Goal: Transaction & Acquisition: Purchase product/service

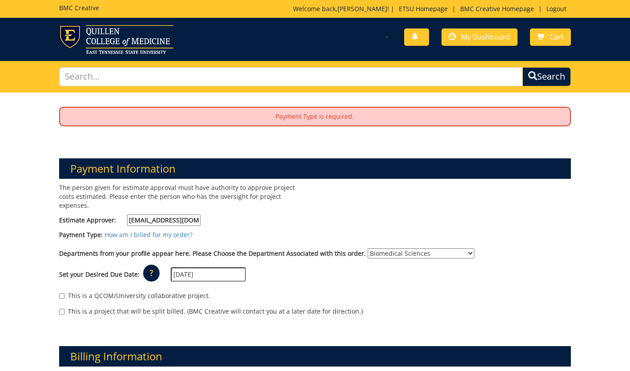
select select "26"
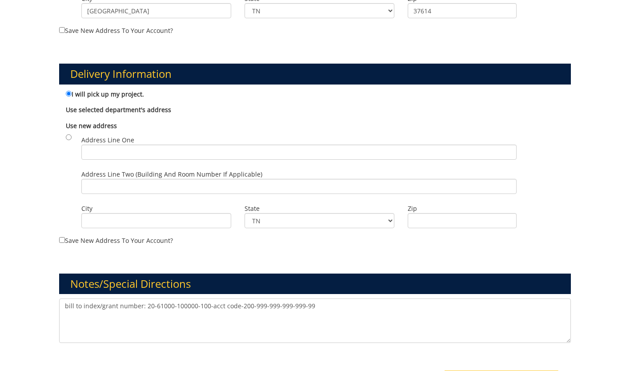
scroll to position [460, 0]
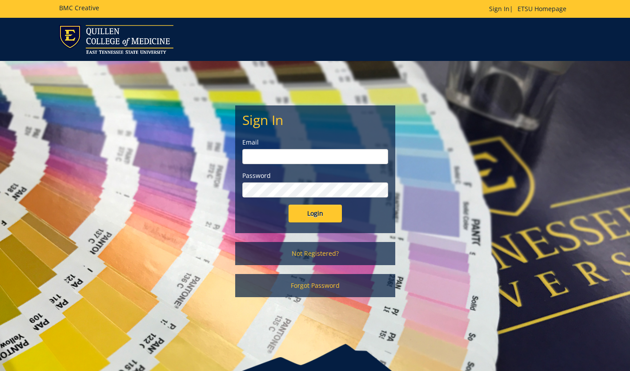
type input "jonescd7@etsu.edu"
click at [296, 214] on input "Login" at bounding box center [314, 213] width 53 height 18
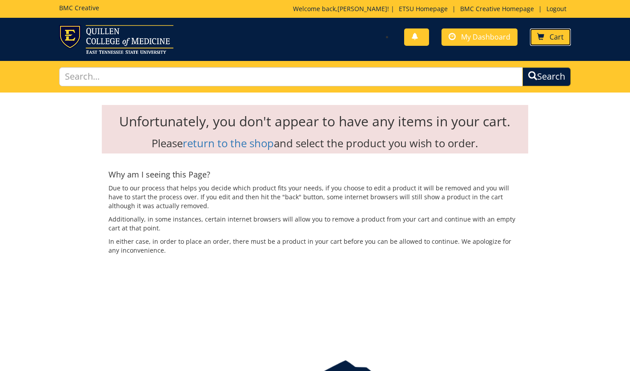
click at [554, 36] on span "Cart" at bounding box center [556, 37] width 14 height 10
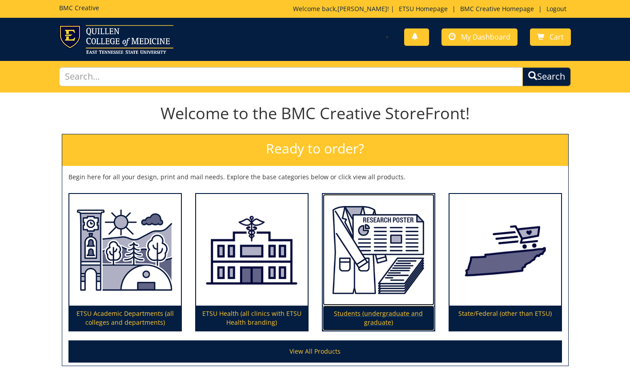
click at [371, 286] on img at bounding box center [379, 250] width 112 height 112
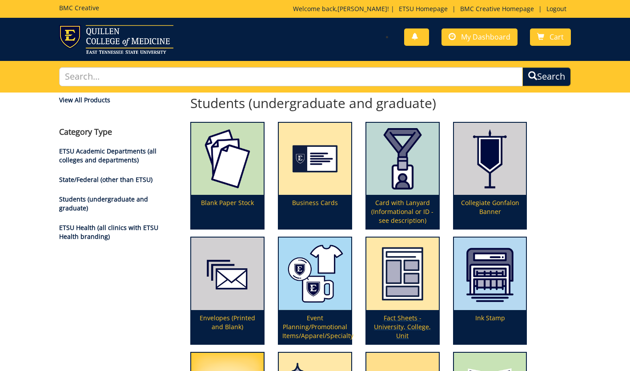
scroll to position [248, 0]
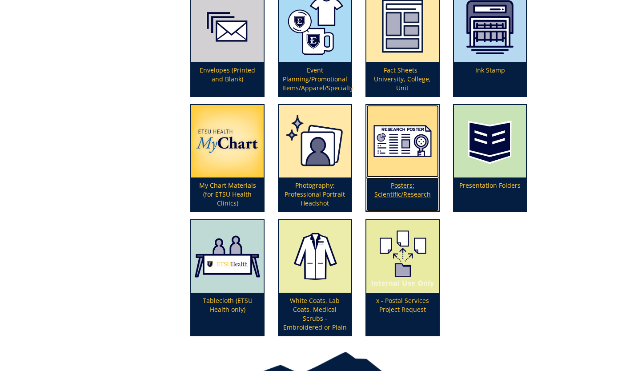
click at [395, 196] on p "Posters: Scientific/Research" at bounding box center [402, 194] width 72 height 34
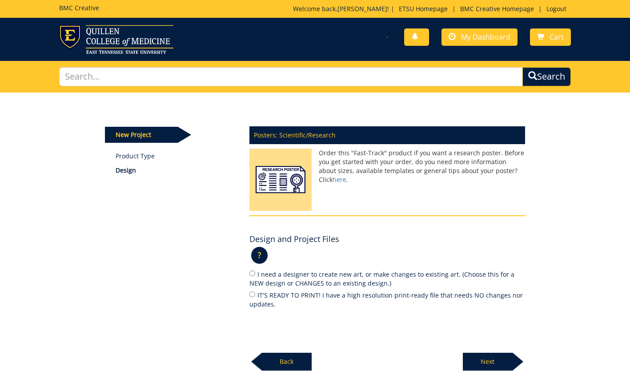
click at [261, 298] on label "IT'S READY TO PRINT! I have a high resolution print-ready file that needs NO ch…" at bounding box center [386, 299] width 275 height 19
click at [255, 297] on input "IT'S READY TO PRINT! I have a high resolution print-ready file that needs NO ch…" at bounding box center [252, 294] width 6 height 6
radio input "true"
click at [499, 360] on p "Next" at bounding box center [488, 361] width 50 height 18
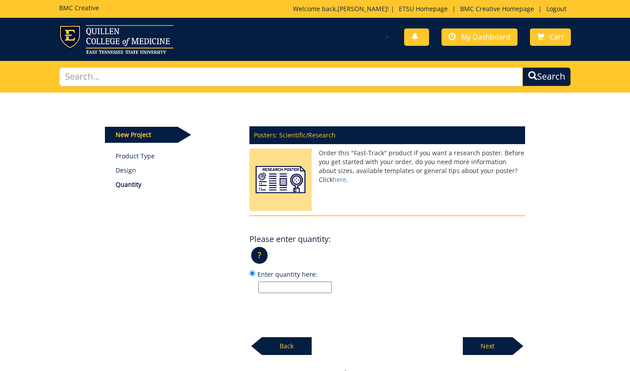
click at [311, 287] on input "Enter quantity here:" at bounding box center [294, 287] width 73 height 12
type input "1"
click at [472, 347] on p "Next" at bounding box center [488, 346] width 50 height 18
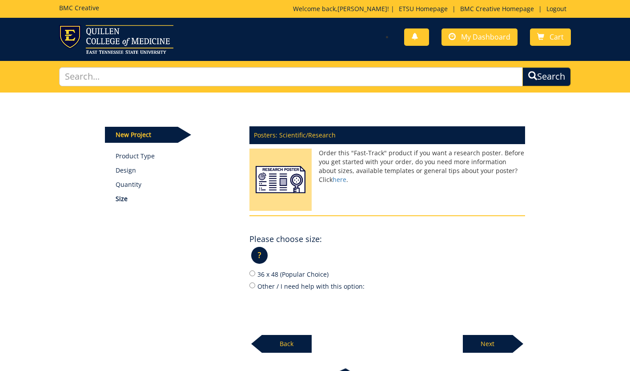
click at [293, 283] on label "Other / I need help with this option:" at bounding box center [386, 286] width 275 height 10
click at [255, 283] on input "Other / I need help with this option:" at bounding box center [252, 285] width 6 height 6
radio input "true"
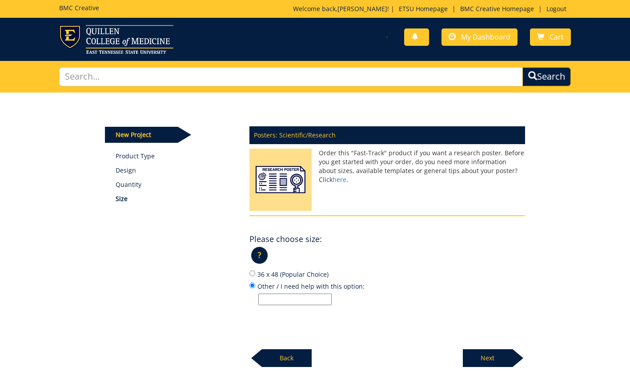
click at [279, 299] on input "Other / I need help with this option:" at bounding box center [294, 299] width 73 height 12
paste input "60 inches wide by 36 inches high"
type input "60 inches wide by 36 inches high"
click at [477, 353] on p "Next" at bounding box center [488, 358] width 50 height 18
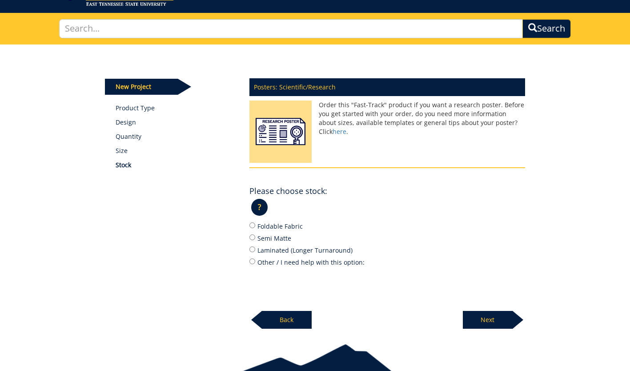
scroll to position [50, 0]
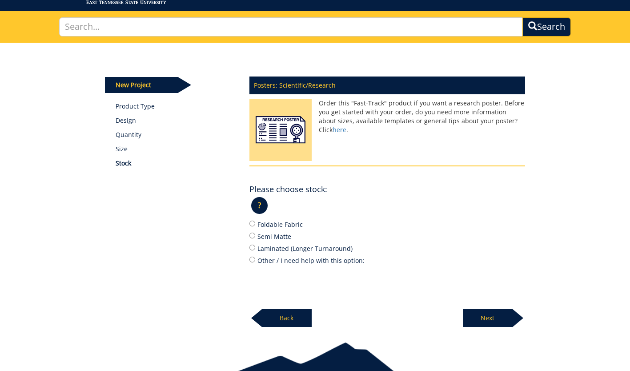
click at [290, 223] on label "Foldable Fabric" at bounding box center [386, 224] width 275 height 10
click at [255, 223] on input "Foldable Fabric" at bounding box center [252, 223] width 6 height 6
radio input "true"
click at [479, 313] on p "Next" at bounding box center [488, 318] width 50 height 18
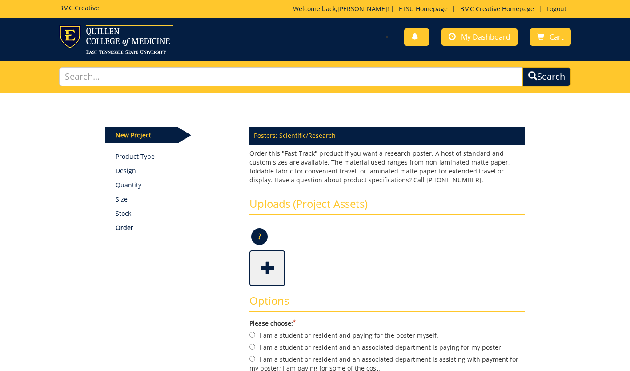
click at [263, 266] on span at bounding box center [268, 267] width 36 height 31
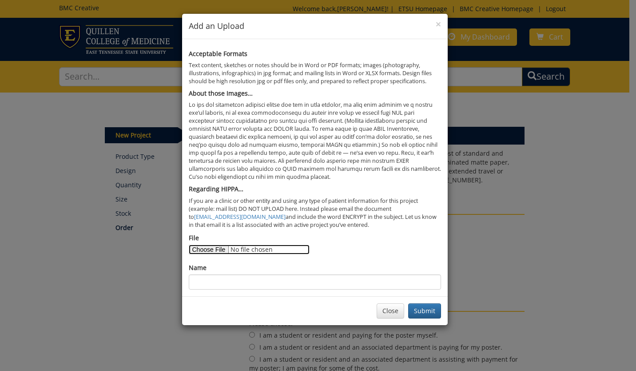
click at [223, 250] on input "File" at bounding box center [249, 249] width 121 height 10
type input "C:\fakepath\[PERSON_NAME]'s [PERSON_NAME] symposium poster FINAL FOR PRINT [DAT…"
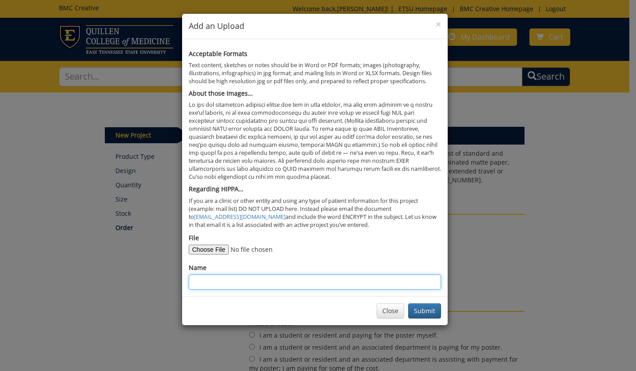
click at [212, 280] on input "Name" at bounding box center [315, 281] width 252 height 15
type input "[PERSON_NAME] SSARI"
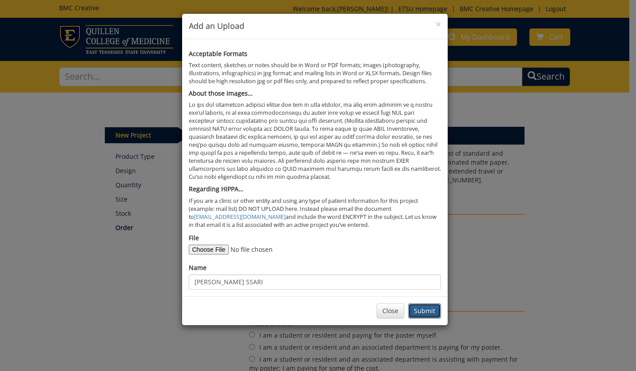
click at [425, 309] on button "Submit" at bounding box center [424, 310] width 33 height 15
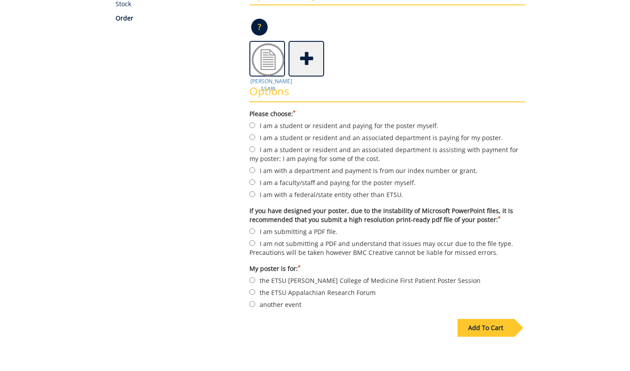
scroll to position [212, 0]
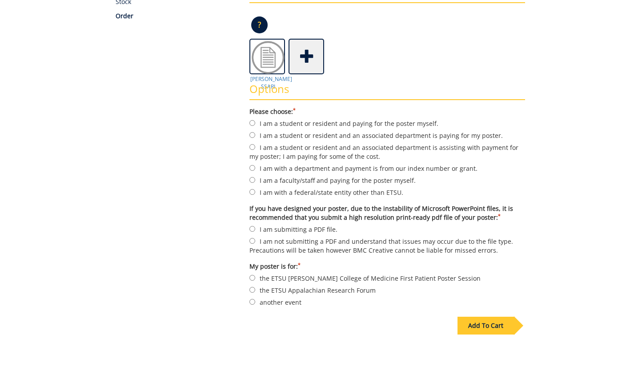
click at [303, 169] on label "I am with a department and payment is from our index number or grant." at bounding box center [386, 168] width 275 height 10
click at [255, 169] on input "I am with a department and payment is from our index number or grant." at bounding box center [252, 168] width 6 height 6
radio input "true"
click at [293, 230] on label "I am submitting a PDF file." at bounding box center [386, 229] width 275 height 10
click at [255, 230] on input "I am submitting a PDF file." at bounding box center [252, 229] width 6 height 6
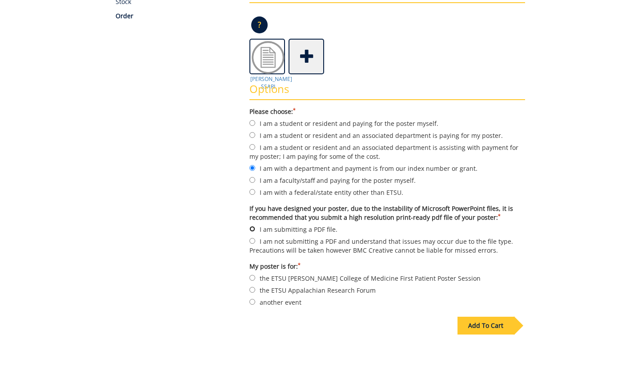
radio input "true"
click at [281, 302] on label "another event" at bounding box center [386, 302] width 275 height 10
click at [255, 302] on input "another event" at bounding box center [252, 302] width 6 height 6
radio input "true"
click at [487, 323] on div "Add To Cart" at bounding box center [485, 325] width 56 height 18
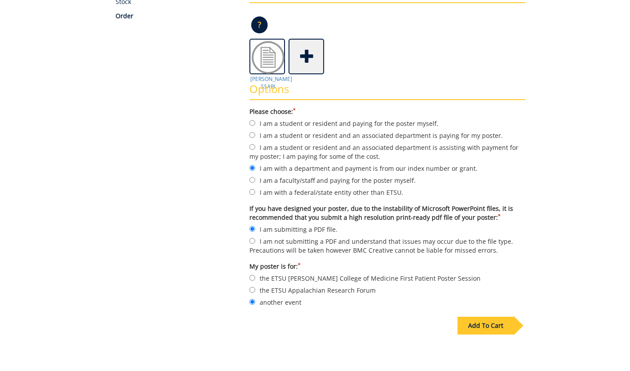
scroll to position [60, 0]
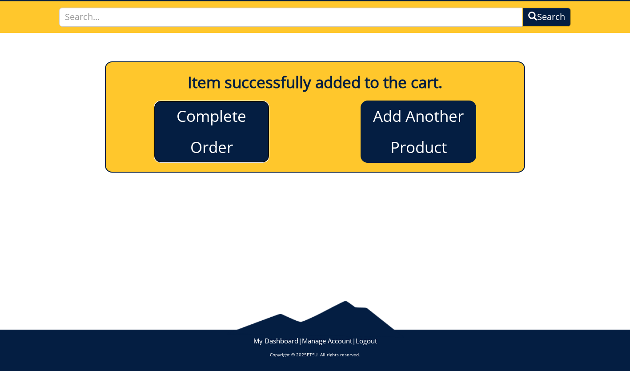
click at [226, 140] on link "Complete Order" at bounding box center [212, 131] width 116 height 62
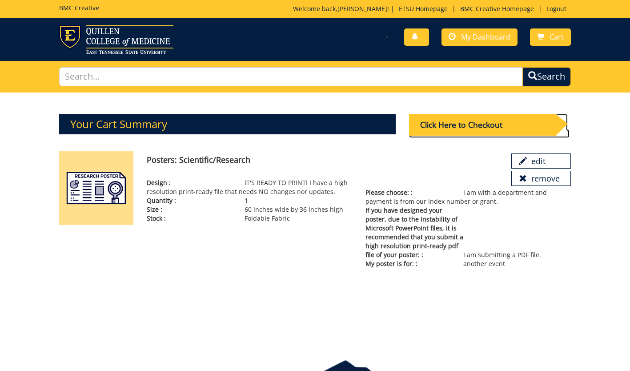
click at [465, 119] on div "Click Here to Checkout" at bounding box center [482, 125] width 146 height 22
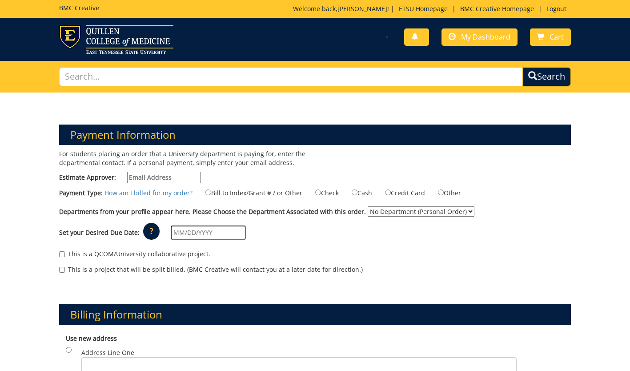
click at [182, 177] on input "Estimate Approver:" at bounding box center [163, 178] width 73 height 12
paste input "[EMAIL_ADDRESS][DOMAIN_NAME]"
type input "[EMAIL_ADDRESS][DOMAIN_NAME]"
click at [210, 192] on label "Bill to Index/Grant # / or Other" at bounding box center [248, 193] width 108 height 10
click at [210, 192] on input "Bill to Index/Grant # / or Other" at bounding box center [208, 192] width 6 height 6
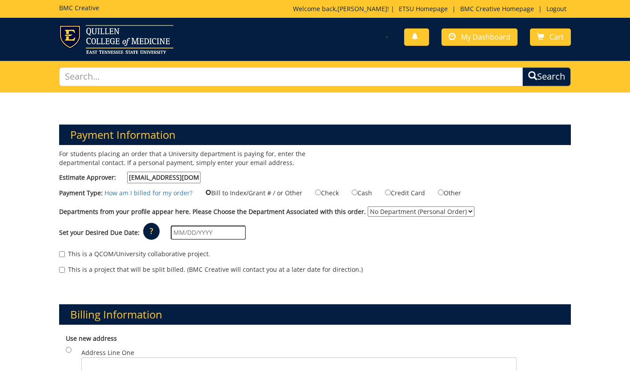
radio input "true"
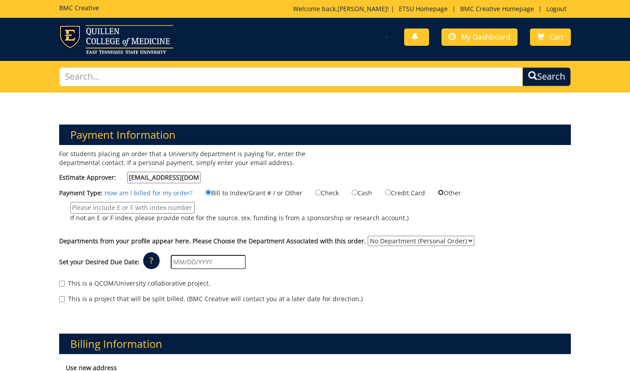
drag, startPoint x: 440, startPoint y: 193, endPoint x: 216, endPoint y: 103, distance: 241.8
click at [216, 103] on div "Payment Information For students placing an order that a University department …" at bounding box center [314, 207] width 525 height 209
click at [142, 208] on input "If not an E or F index, please provide note for the source. (ex. funding is fro…" at bounding box center [132, 208] width 124 height 12
paste input "20-61000-100000-100-acct code-200-999-999-999-999-99"
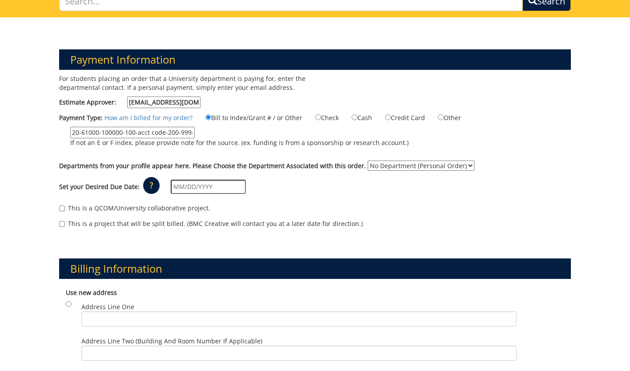
scroll to position [76, 0]
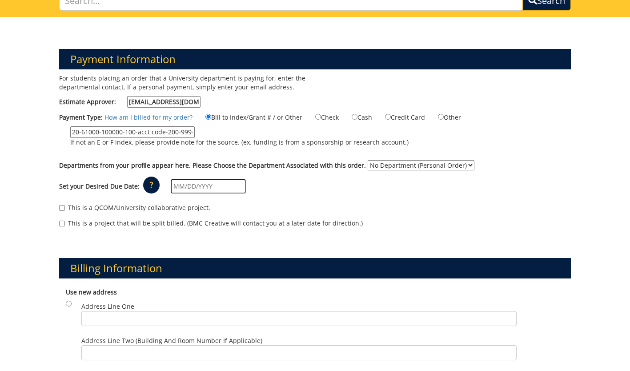
type input "20-61000-100000-100-acct code-200-999-999-999-999-99"
drag, startPoint x: 378, startPoint y: 161, endPoint x: 378, endPoint y: 186, distance: 25.3
click at [378, 186] on div "For students placing an order that a University department is paying for, enter…" at bounding box center [314, 155] width 525 height 163
select select "26"
click at [367, 160] on select "No Department (Personal Order) Biomedical Sciences" at bounding box center [420, 165] width 107 height 10
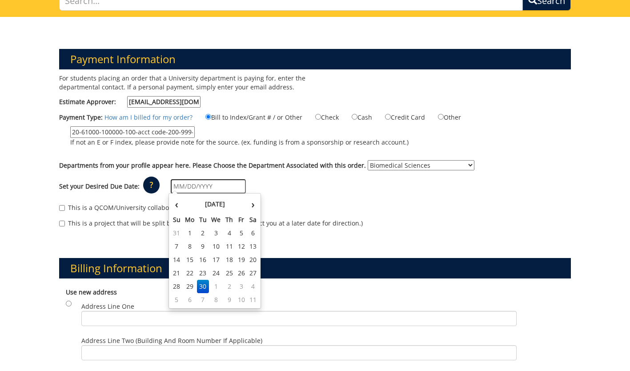
click at [215, 190] on input "text" at bounding box center [208, 186] width 75 height 14
click at [218, 288] on td "1" at bounding box center [216, 285] width 14 height 13
type input "10/01/2025"
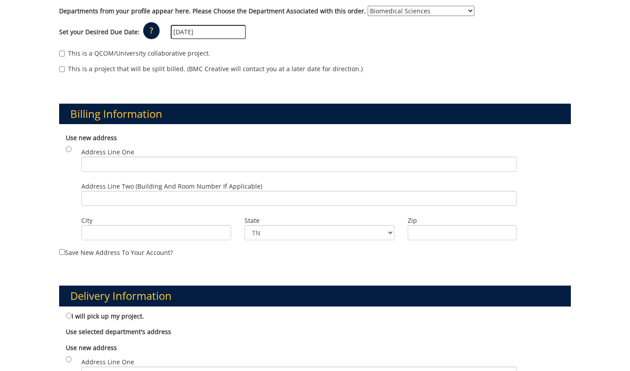
scroll to position [230, 0]
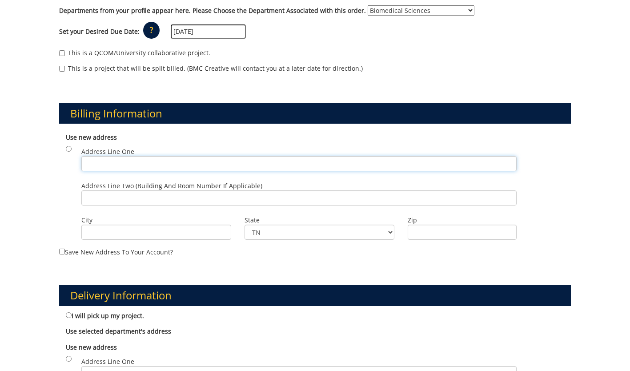
click at [143, 167] on input "Address Line One" at bounding box center [298, 163] width 435 height 15
paste input "PO Box 70577"
type input "PO Box 70577"
click at [137, 229] on input "City" at bounding box center [156, 231] width 150 height 15
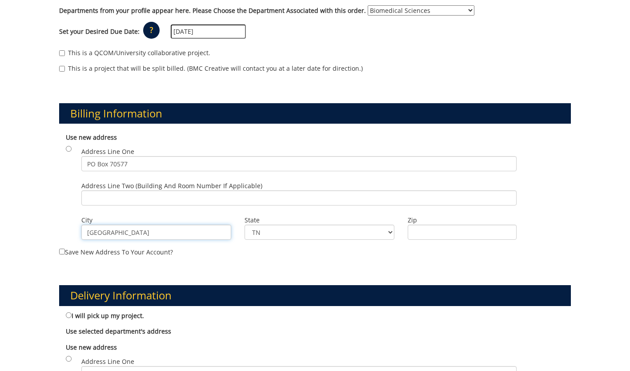
type input "Johnson City"
click at [424, 233] on input "Zip" at bounding box center [461, 231] width 109 height 15
paste input "37614"
type input "37614"
click at [259, 268] on div "Delivery Information I will pick up my project. Use selected department's addre…" at bounding box center [314, 367] width 525 height 209
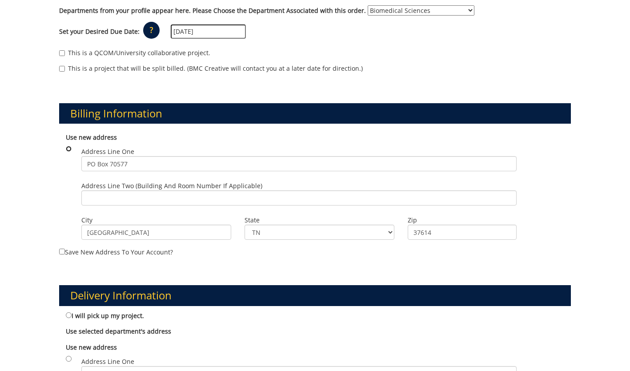
click at [68, 146] on input "radio" at bounding box center [69, 149] width 6 height 6
radio input "true"
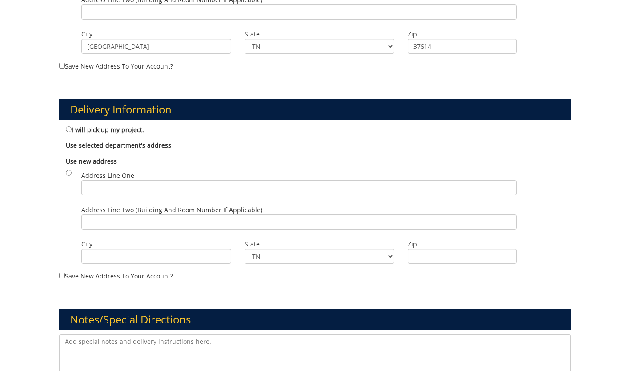
scroll to position [417, 0]
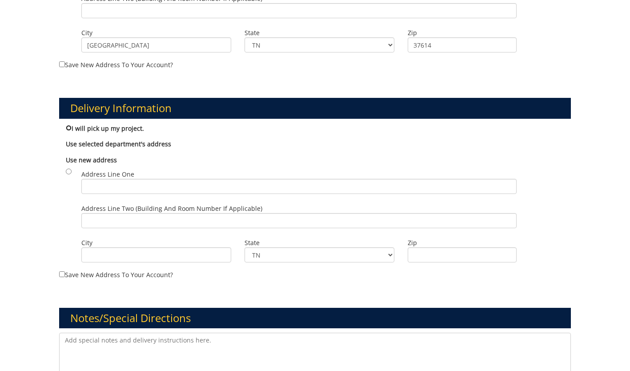
click at [69, 125] on input "I will pick up my project." at bounding box center [69, 128] width 6 height 6
radio input "true"
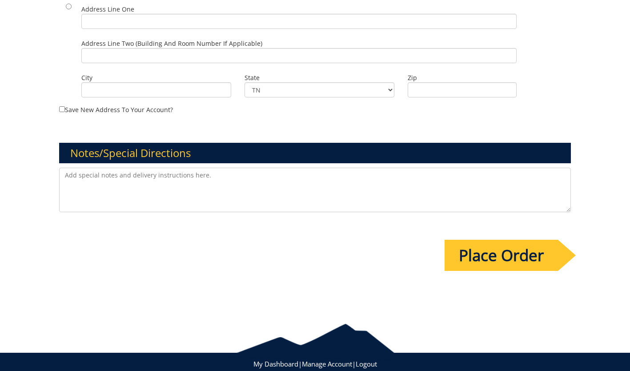
scroll to position [583, 0]
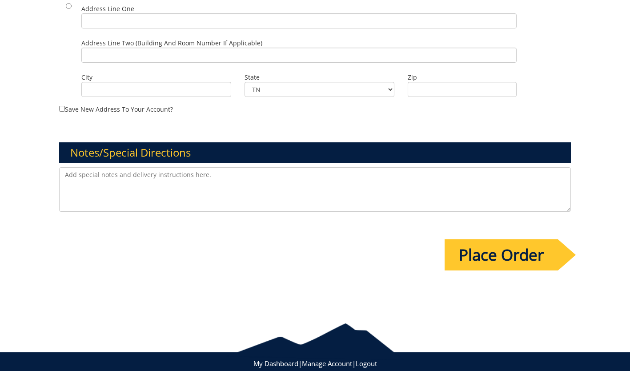
click at [240, 189] on textarea at bounding box center [314, 189] width 511 height 44
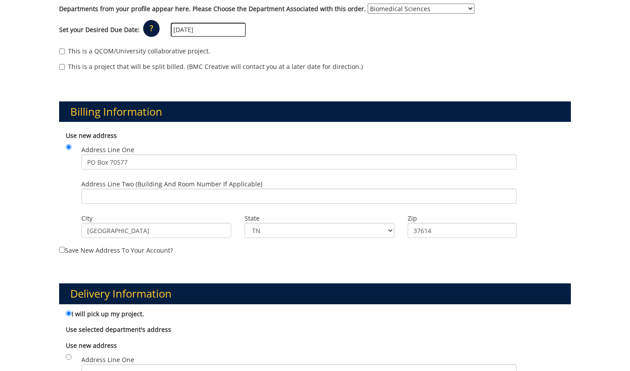
scroll to position [232, 0]
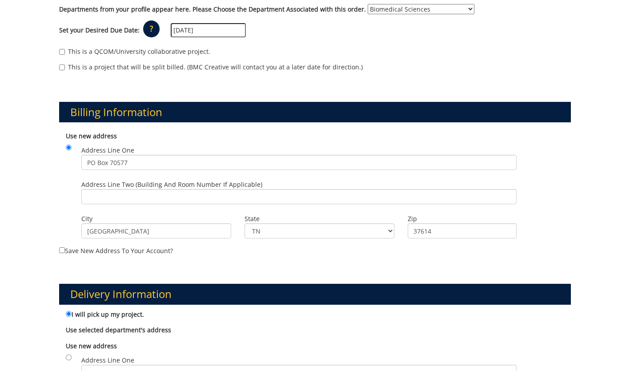
type textarea "Thanks for the help!"
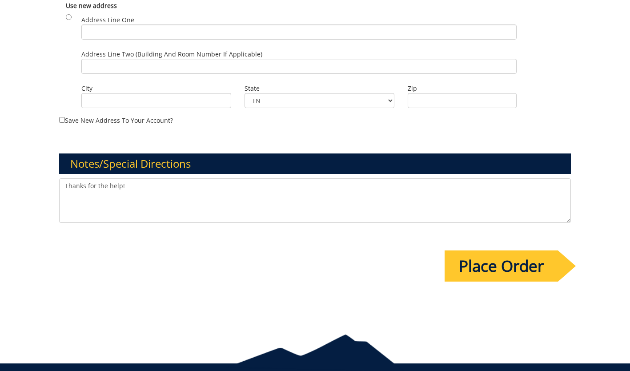
scroll to position [604, 0]
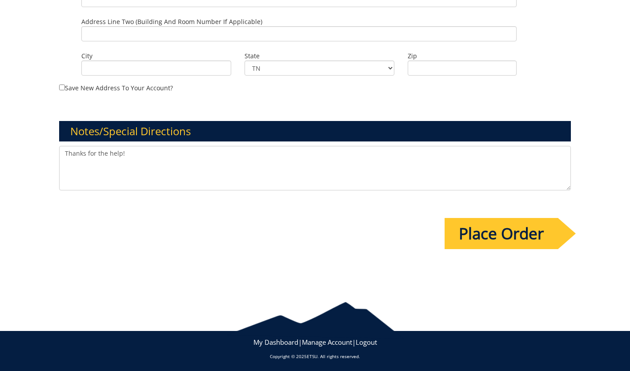
click at [483, 226] on input "Place Order" at bounding box center [500, 233] width 113 height 31
